Goal: Transaction & Acquisition: Purchase product/service

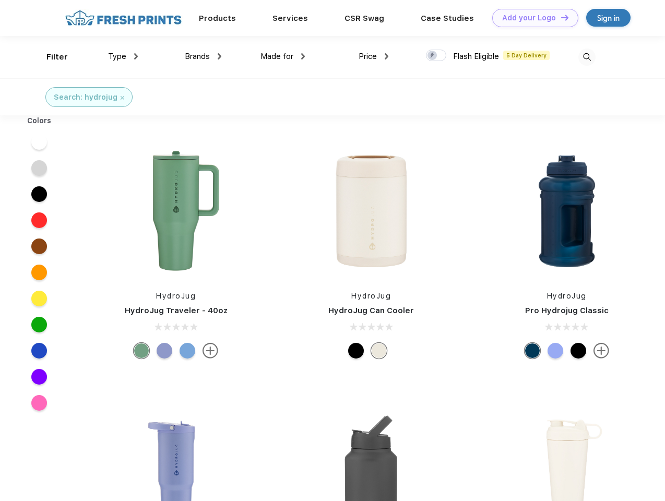
click at [532, 18] on link "Add your Logo Design Tool" at bounding box center [535, 18] width 86 height 18
click at [0, 0] on div "Design Tool" at bounding box center [0, 0] width 0 height 0
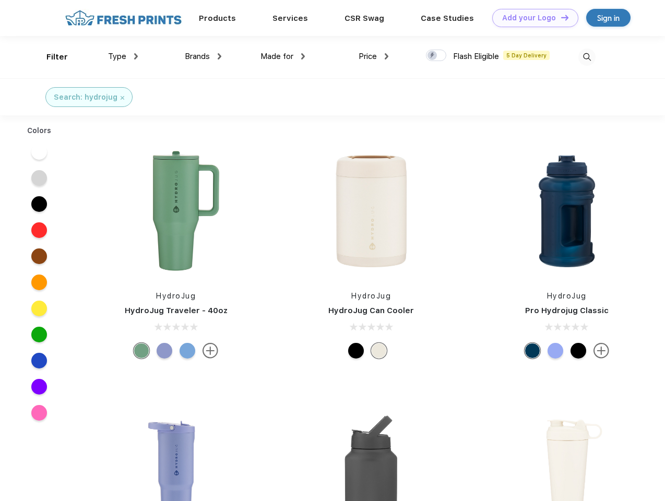
click at [560, 17] on link "Add your Logo Design Tool" at bounding box center [535, 18] width 86 height 18
click at [50, 57] on div "Filter" at bounding box center [56, 57] width 21 height 12
click at [123, 56] on span "Type" at bounding box center [117, 56] width 18 height 9
click at [203, 56] on span "Brands" at bounding box center [197, 56] width 25 height 9
click at [283, 56] on span "Made for" at bounding box center [277, 56] width 33 height 9
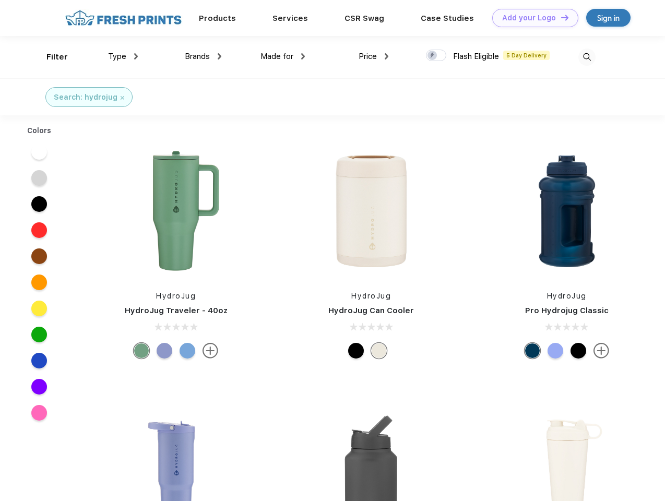
click at [374, 56] on span "Price" at bounding box center [368, 56] width 18 height 9
click at [436, 56] on div at bounding box center [436, 55] width 20 height 11
click at [433, 56] on input "checkbox" at bounding box center [429, 52] width 7 height 7
click at [587, 57] on img at bounding box center [587, 57] width 17 height 17
